Goal: Information Seeking & Learning: Check status

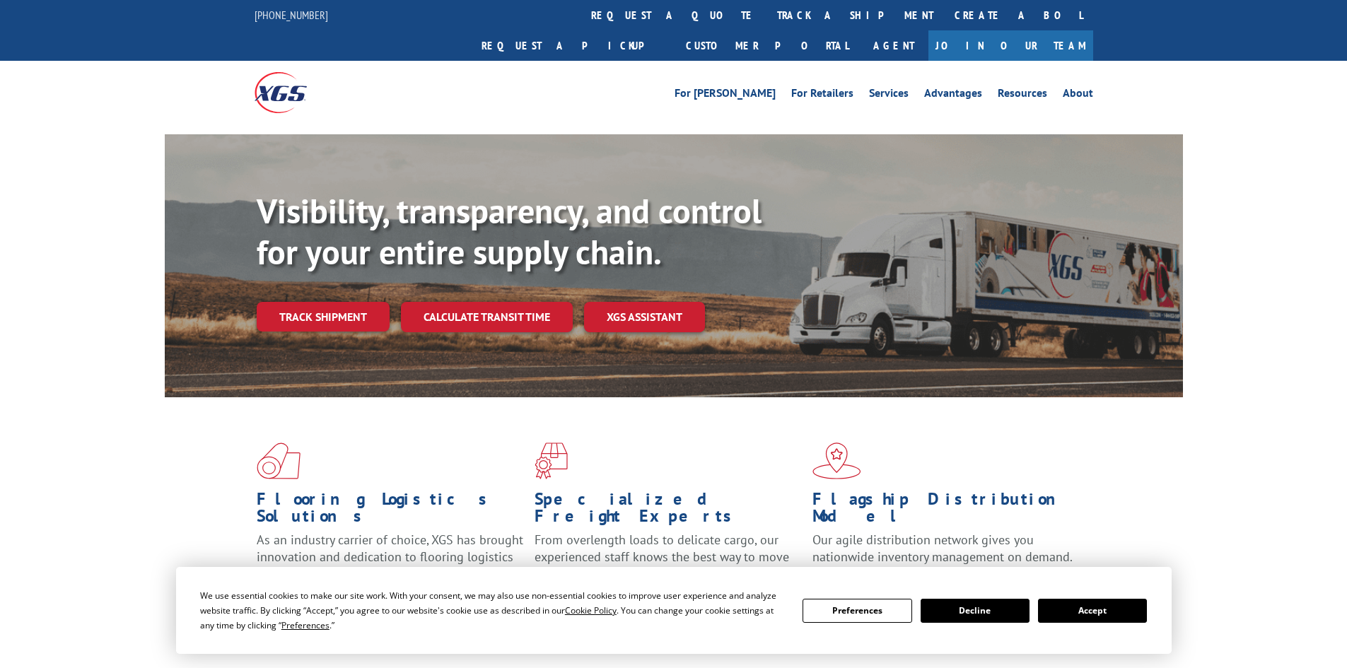
click at [322, 308] on div "Visibility, transparency, and control for your entire supply chain. Track shipm…" at bounding box center [720, 289] width 926 height 197
click at [327, 302] on link "Track shipment" at bounding box center [323, 317] width 133 height 30
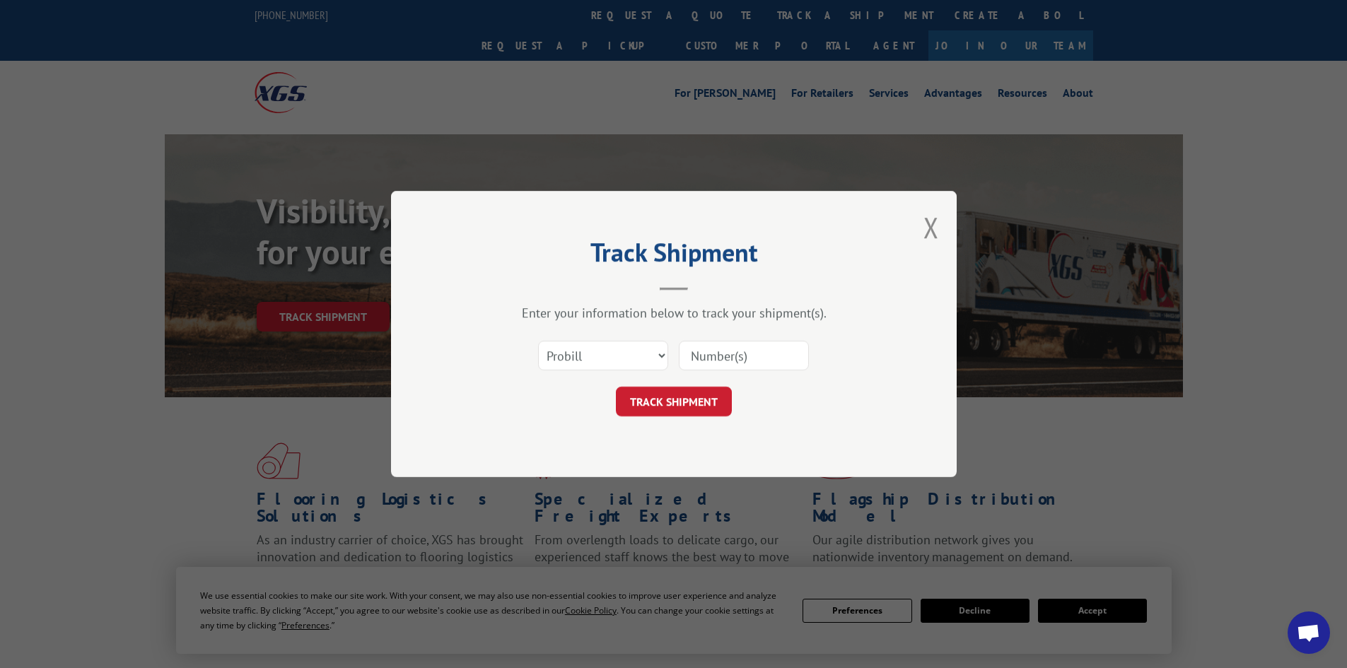
click at [720, 363] on input at bounding box center [744, 356] width 130 height 30
paste input "17480865"
type input "17480865"
click at [682, 409] on button "TRACK SHIPMENT" at bounding box center [674, 402] width 116 height 30
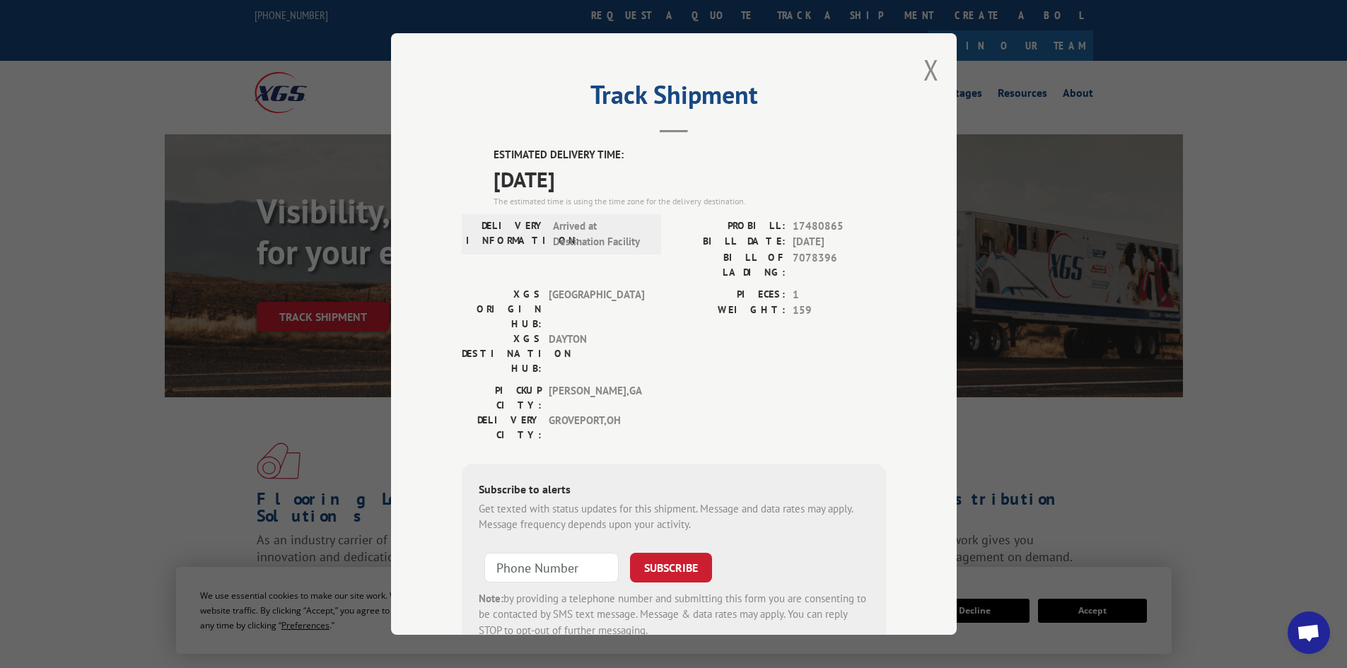
click at [916, 72] on div "Track Shipment ESTIMATED DELIVERY TIME: [DATE] The estimated time is using the …" at bounding box center [673, 334] width 565 height 602
click at [928, 67] on button "Close modal" at bounding box center [931, 69] width 16 height 37
